Goal: Task Accomplishment & Management: Use online tool/utility

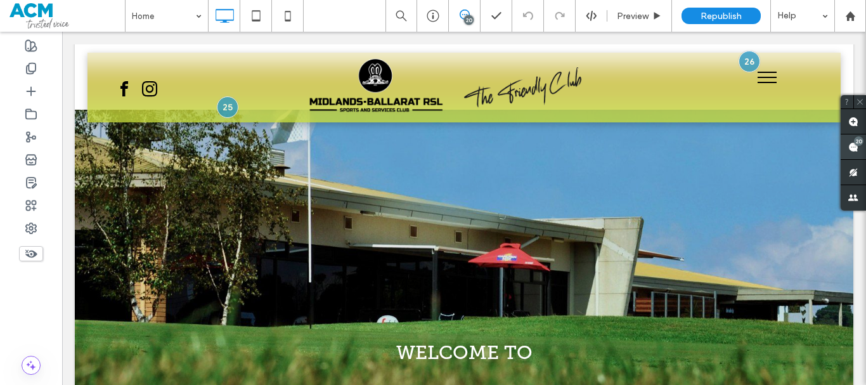
click at [853, 142] on icon at bounding box center [853, 147] width 10 height 10
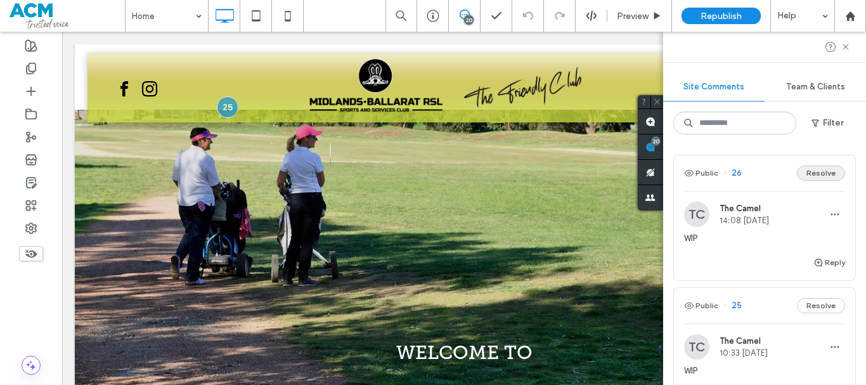
click at [814, 176] on button "Resolve" at bounding box center [821, 172] width 48 height 15
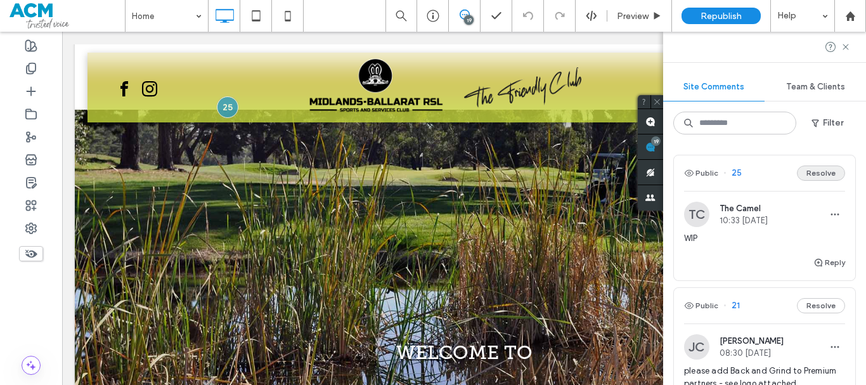
click at [826, 175] on button "Resolve" at bounding box center [821, 172] width 48 height 15
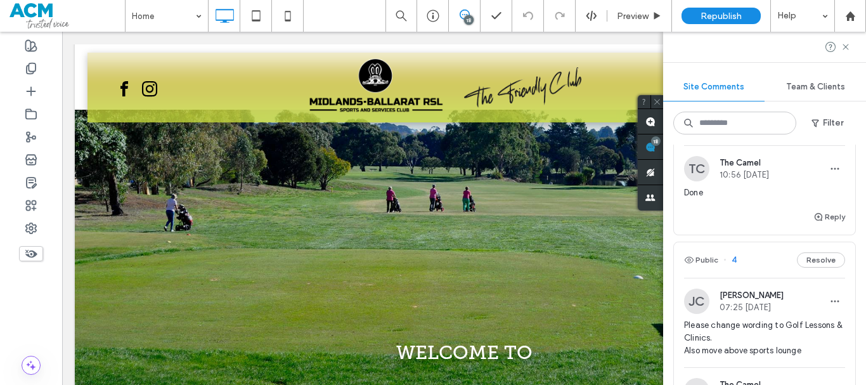
scroll to position [3472, 0]
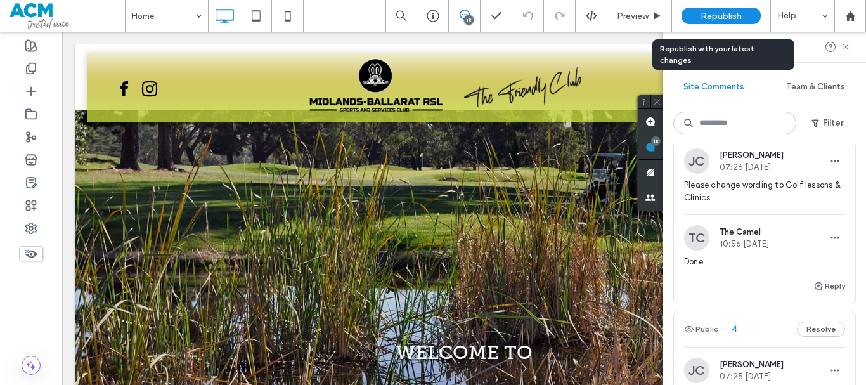
click at [711, 18] on span "Republish" at bounding box center [720, 16] width 41 height 11
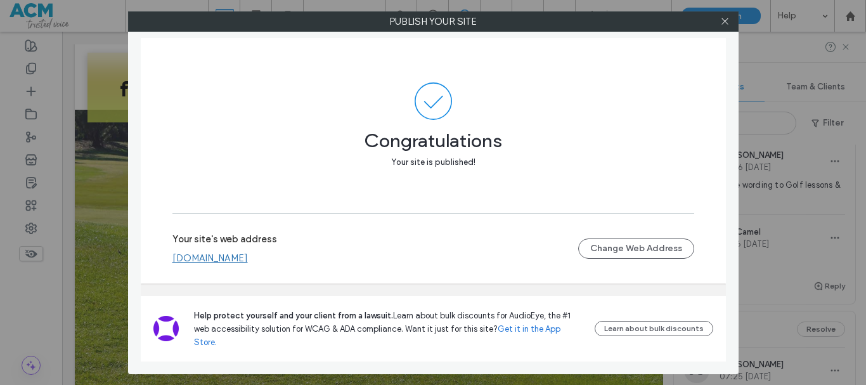
click at [248, 264] on link "www.midlandsgolfclub.com.au" at bounding box center [209, 257] width 75 height 11
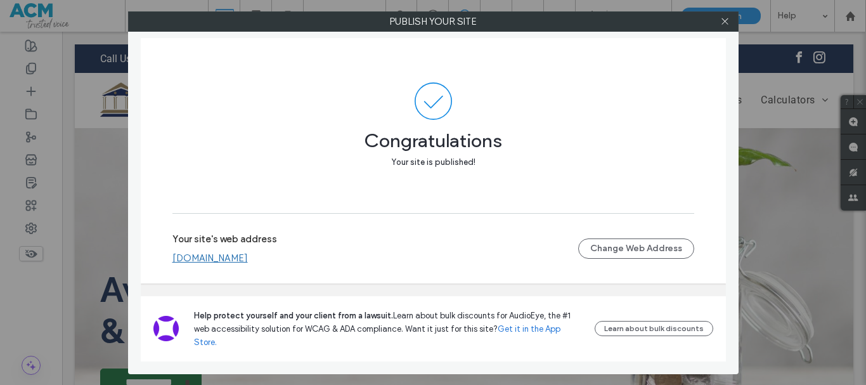
click at [235, 264] on link "www.miafinancial.com.au" at bounding box center [209, 257] width 75 height 11
drag, startPoint x: 726, startPoint y: 18, endPoint x: 719, endPoint y: 23, distance: 9.0
click at [725, 18] on icon at bounding box center [725, 21] width 10 height 10
